Goal: Information Seeking & Learning: Compare options

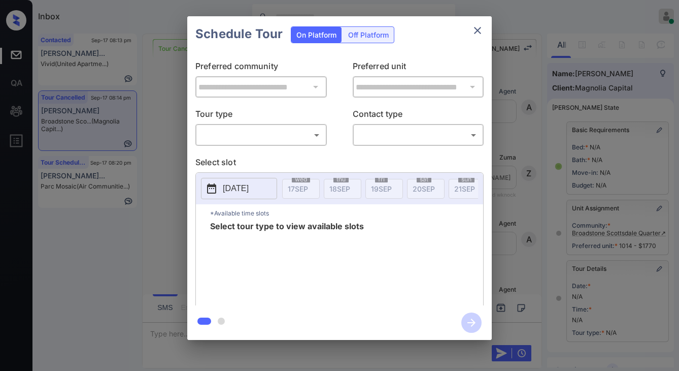
click at [246, 144] on div "​ ​" at bounding box center [260, 135] width 131 height 22
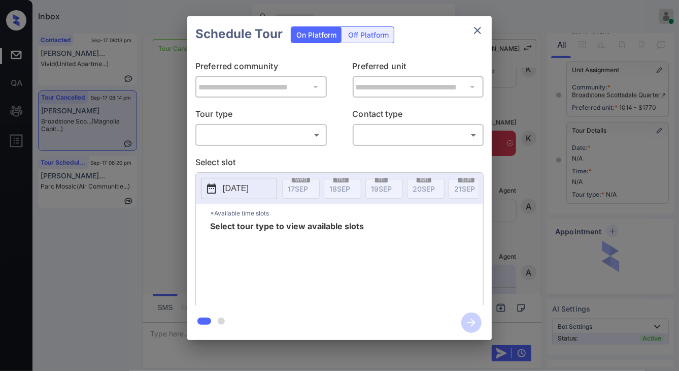
click at [254, 139] on body "Inbox Jezcil Usanastre Online Set yourself offline Set yourself on break Profil…" at bounding box center [339, 185] width 679 height 371
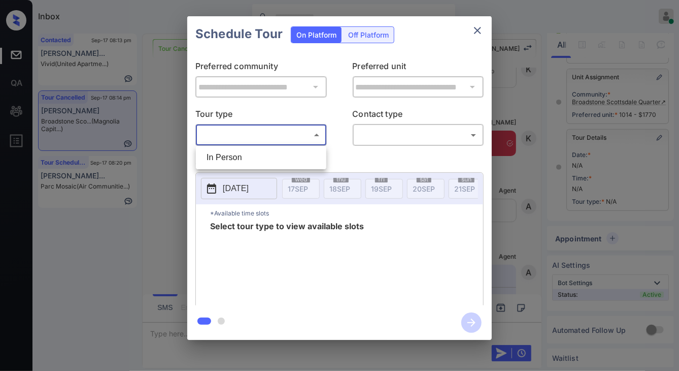
click at [258, 156] on li "In Person" at bounding box center [260, 157] width 125 height 18
type input "********"
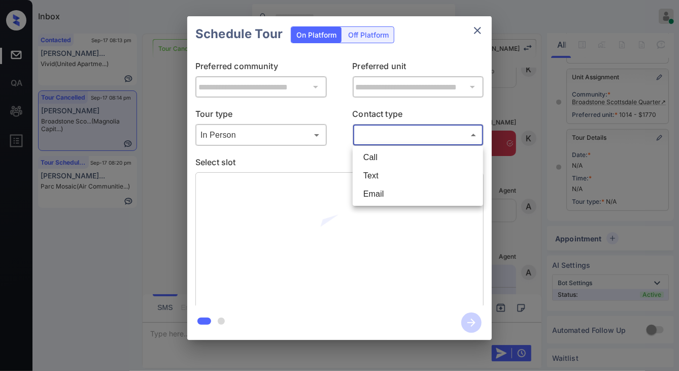
click at [412, 136] on body "Inbox Jezcil Usanastre Online Set yourself offline Set yourself on break Profil…" at bounding box center [339, 185] width 679 height 371
click at [401, 170] on li "Text" at bounding box center [417, 176] width 125 height 18
type input "****"
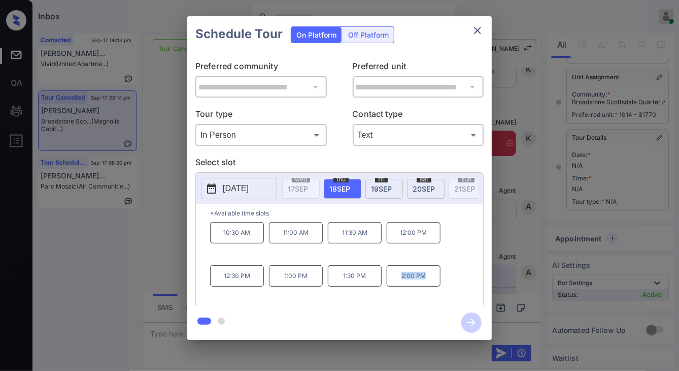
drag, startPoint x: 413, startPoint y: 282, endPoint x: 441, endPoint y: 283, distance: 27.4
click at [449, 285] on div "10:30 AM 11:00 AM 11:30 AM 12:00 PM 12:30 PM 1:00 PM 1:30 PM 2:00 PM" at bounding box center [346, 262] width 273 height 81
copy p "2:00 PM"
click at [164, 196] on div "**********" at bounding box center [339, 178] width 679 height 356
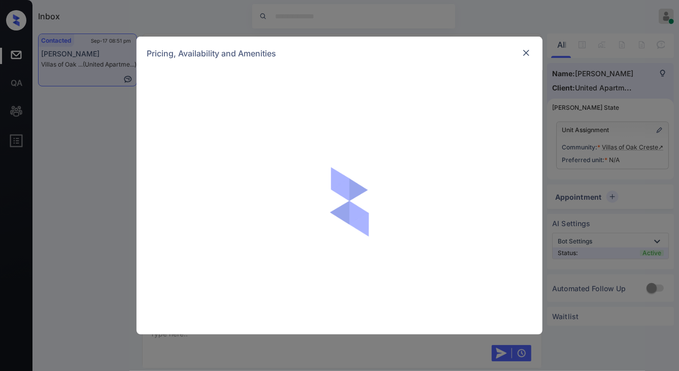
scroll to position [1249, 0]
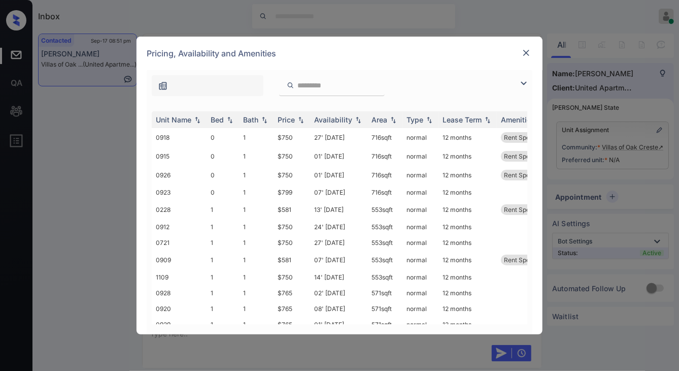
click at [303, 85] on input "search" at bounding box center [337, 85] width 83 height 9
type input "*"
click at [524, 55] on img at bounding box center [526, 53] width 10 height 10
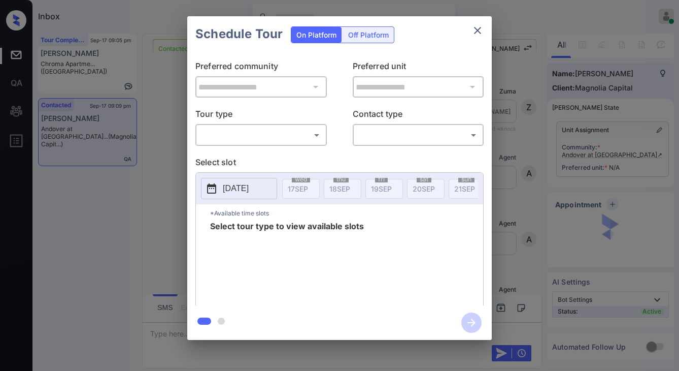
click at [307, 138] on body "Inbox Jezcil Usanastre Online Set yourself offline Set yourself on break Profil…" at bounding box center [339, 185] width 679 height 371
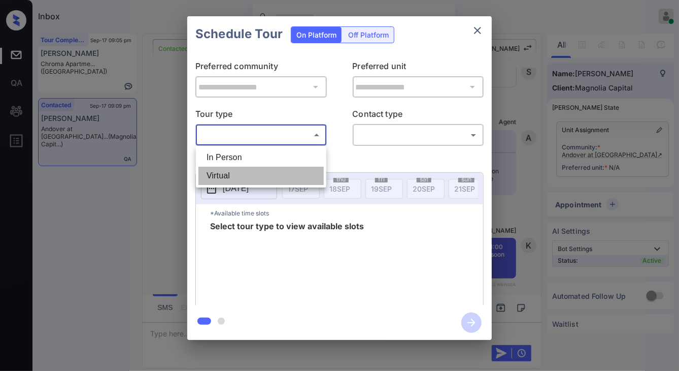
click at [289, 173] on li "Virtual" at bounding box center [260, 176] width 125 height 18
type input "*******"
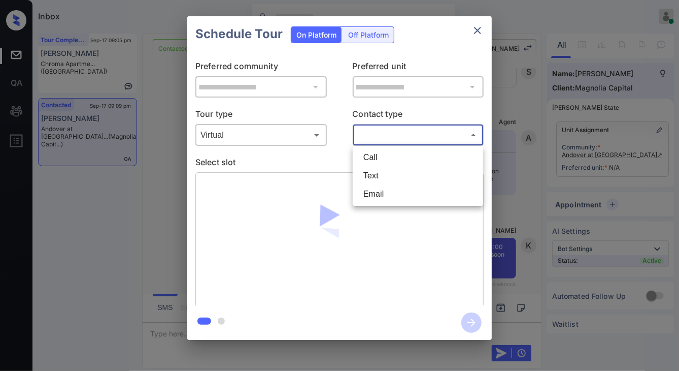
click at [390, 127] on body "Inbox Jezcil Usanastre Online Set yourself offline Set yourself on break Profil…" at bounding box center [339, 185] width 679 height 371
click at [391, 172] on li "Text" at bounding box center [417, 176] width 125 height 18
type input "****"
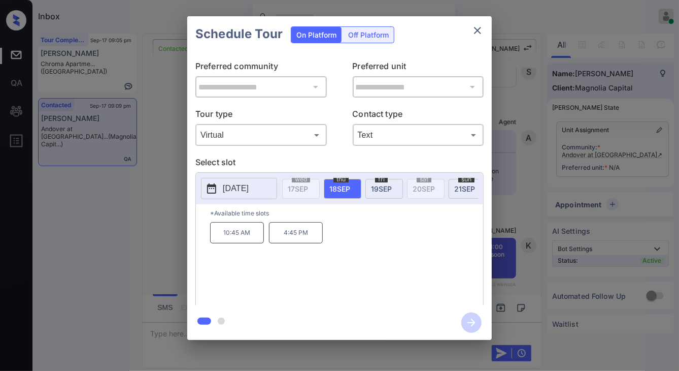
click at [138, 179] on div "**********" at bounding box center [339, 178] width 679 height 356
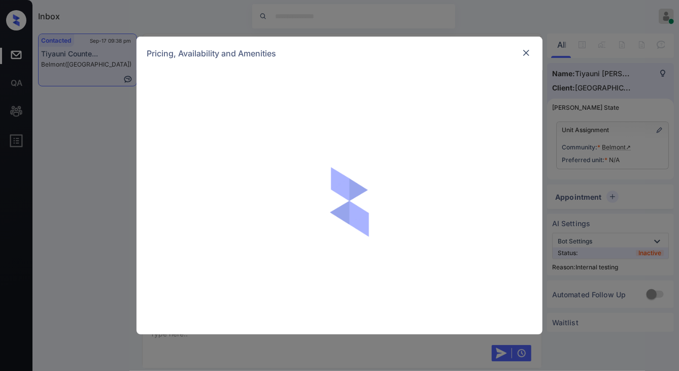
scroll to position [1571, 0]
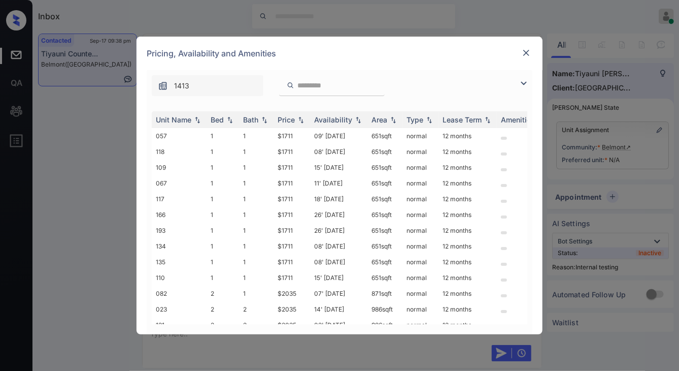
click at [521, 82] on img at bounding box center [524, 83] width 12 height 12
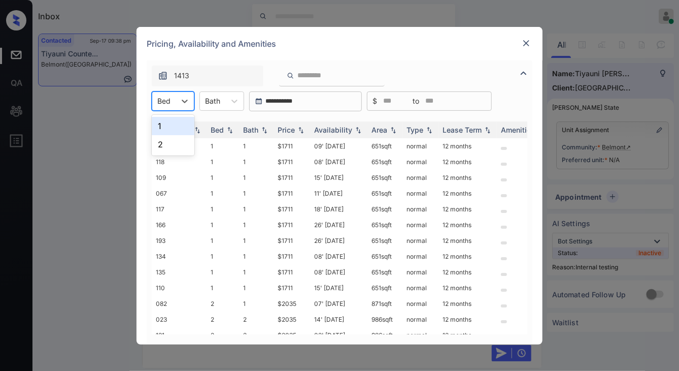
click at [168, 102] on div at bounding box center [163, 100] width 13 height 11
click at [170, 148] on div "2" at bounding box center [173, 144] width 43 height 18
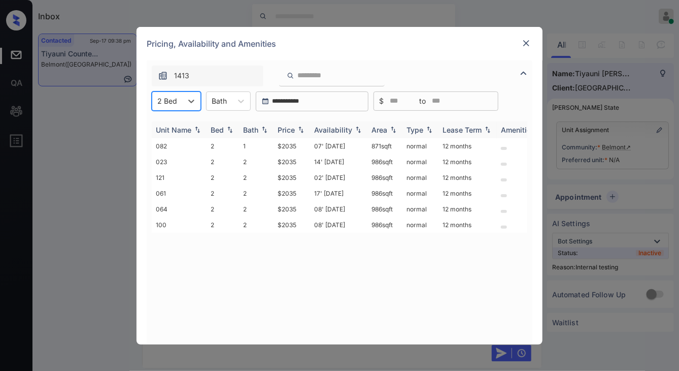
click at [302, 131] on img at bounding box center [301, 129] width 10 height 7
click at [302, 131] on img at bounding box center [301, 130] width 10 height 8
click at [301, 132] on img at bounding box center [301, 130] width 10 height 8
click at [301, 131] on img at bounding box center [301, 129] width 10 height 7
drag, startPoint x: 263, startPoint y: 148, endPoint x: 301, endPoint y: 145, distance: 37.7
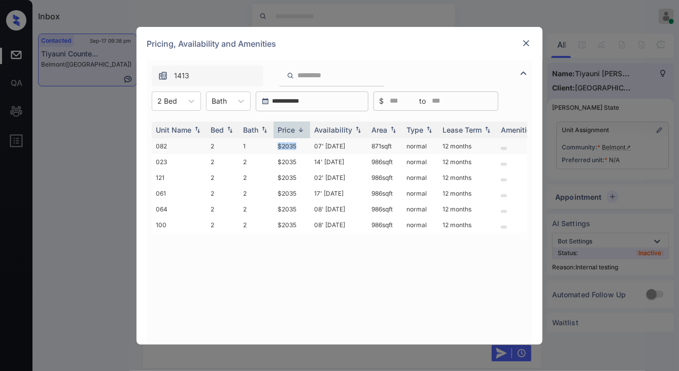
click at [301, 145] on tr "082 2 1 $2035 07' Nov 25 871 sqft normal 12 months" at bounding box center [417, 146] width 530 height 16
drag, startPoint x: 278, startPoint y: 161, endPoint x: 324, endPoint y: 167, distance: 46.5
click at [324, 167] on tr "023 2 2 $2035 14' Aug 25 986 sqft normal 12 months" at bounding box center [417, 162] width 530 height 16
click at [324, 167] on td "14' Aug 25" at bounding box center [338, 162] width 57 height 16
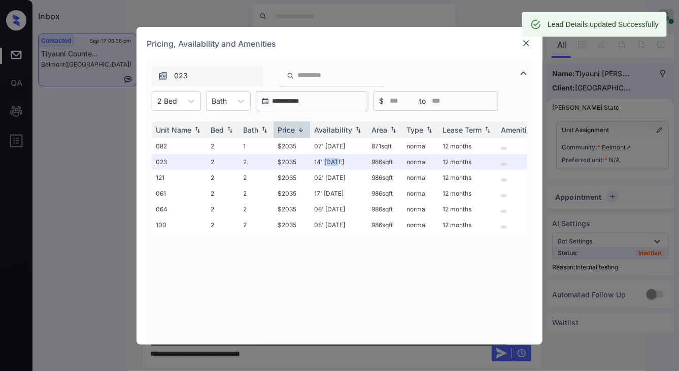
click at [525, 46] on img at bounding box center [526, 43] width 10 height 10
